Goal: Transaction & Acquisition: Purchase product/service

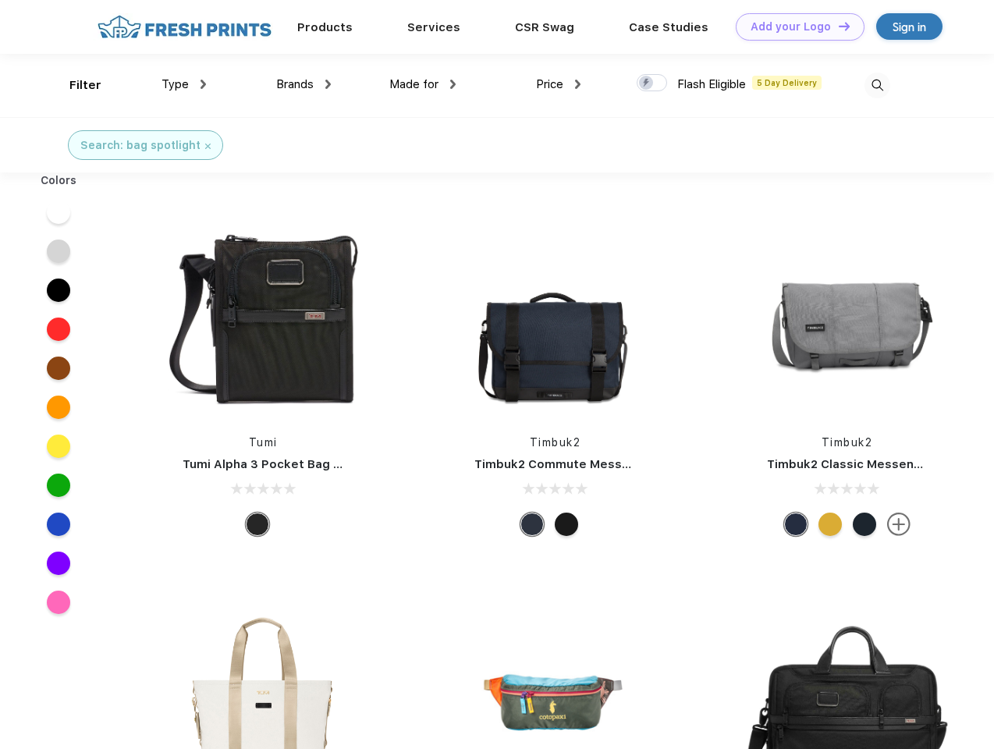
click at [794, 27] on link "Add your Logo Design Tool" at bounding box center [800, 26] width 129 height 27
click at [0, 0] on div "Design Tool" at bounding box center [0, 0] width 0 height 0
click at [837, 26] on link "Add your Logo Design Tool" at bounding box center [800, 26] width 129 height 27
click at [75, 85] on div "Filter" at bounding box center [85, 85] width 32 height 18
click at [184, 84] on span "Type" at bounding box center [175, 84] width 27 height 14
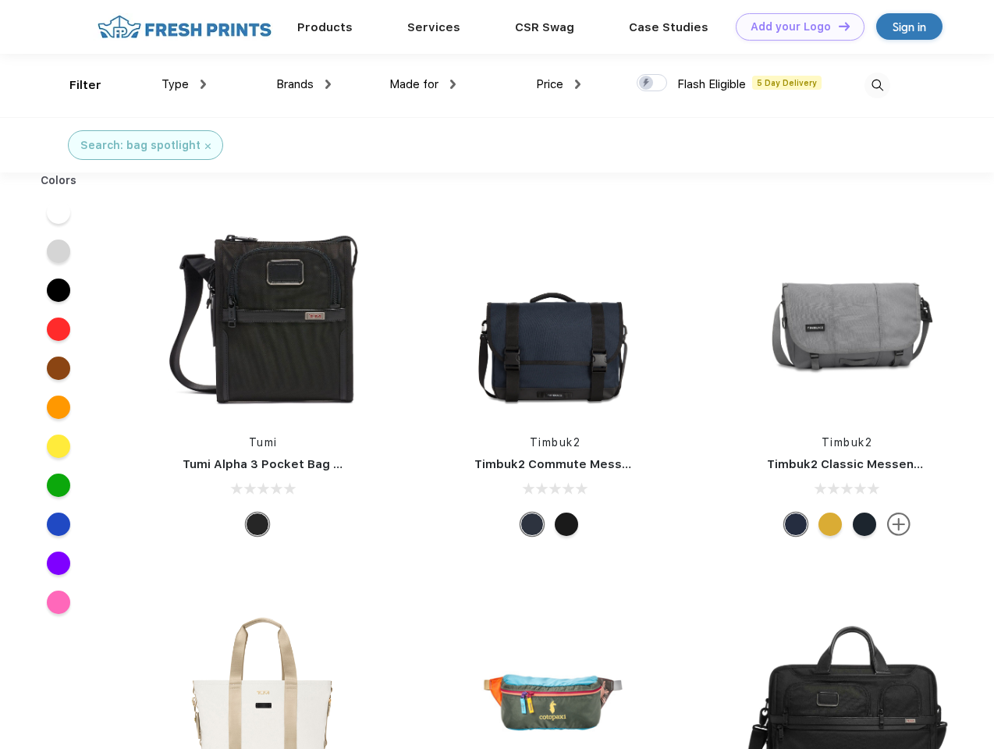
click at [304, 84] on span "Brands" at bounding box center [294, 84] width 37 height 14
click at [423, 84] on span "Made for" at bounding box center [413, 84] width 49 height 14
click at [559, 84] on span "Price" at bounding box center [549, 84] width 27 height 14
click at [652, 83] on div at bounding box center [652, 82] width 30 height 17
click at [647, 83] on input "checkbox" at bounding box center [642, 78] width 10 height 10
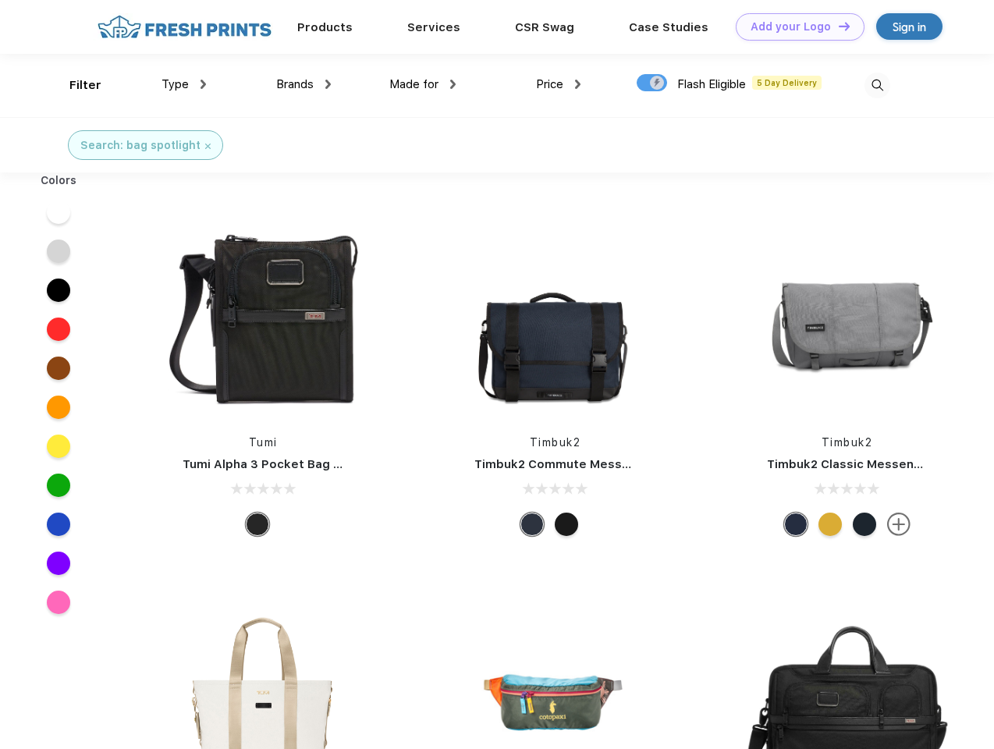
click at [877, 85] on img at bounding box center [877, 86] width 26 height 26
